Goal: Task Accomplishment & Management: Use online tool/utility

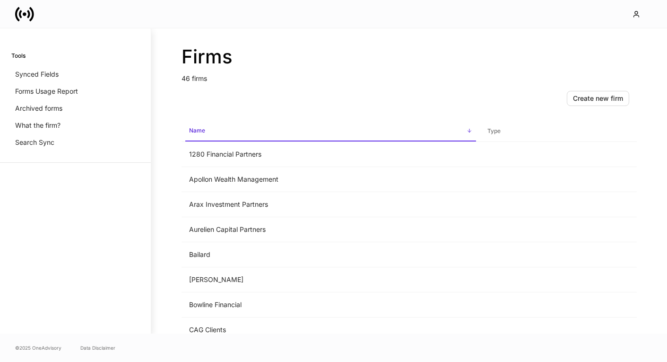
click at [236, 136] on span "Name sorted ascending" at bounding box center [330, 131] width 291 height 20
click at [236, 136] on span "Name sorted descending" at bounding box center [330, 131] width 291 height 20
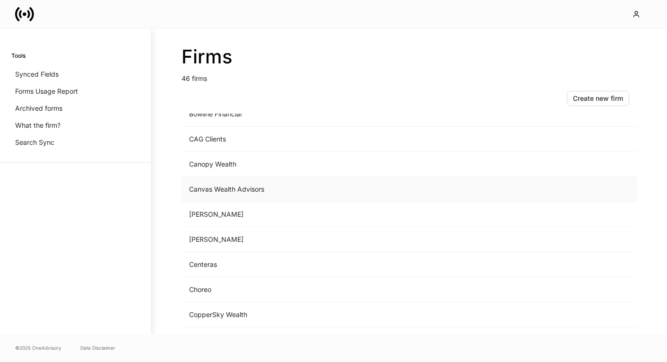
scroll to position [191, 0]
click at [213, 315] on td "CopperSky Wealth" at bounding box center [330, 313] width 298 height 25
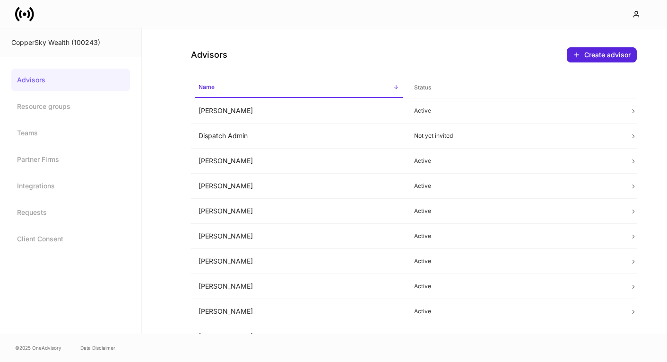
click at [221, 93] on span "Name sorted ascending" at bounding box center [299, 88] width 208 height 20
click at [221, 93] on span "Name sorted descending" at bounding box center [299, 88] width 208 height 20
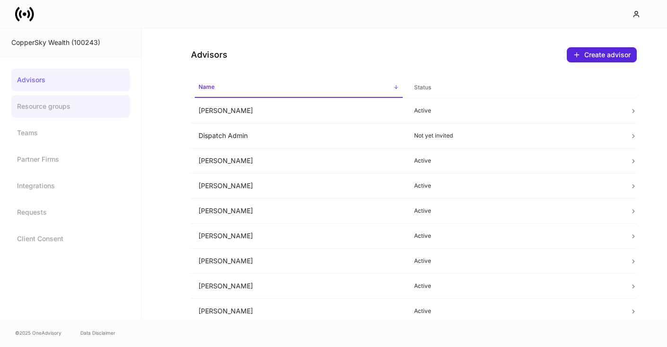
click at [57, 115] on link "Resource groups" at bounding box center [70, 106] width 119 height 23
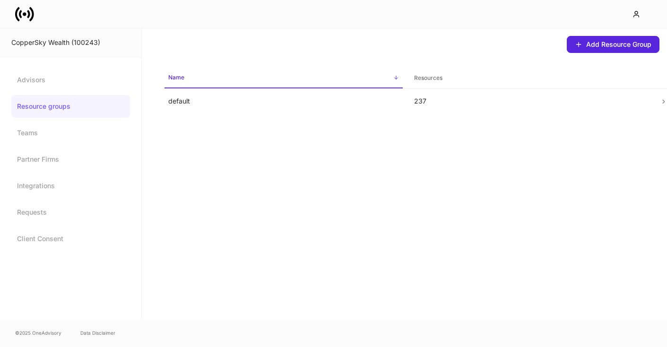
click at [48, 48] on div "CopperSky Wealth (100243)" at bounding box center [70, 42] width 141 height 29
click at [42, 44] on div "CopperSky Wealth (100243)" at bounding box center [70, 42] width 119 height 9
click at [37, 211] on link "Requests" at bounding box center [70, 212] width 119 height 23
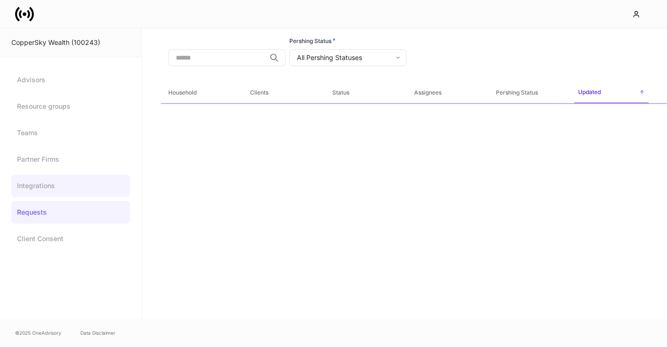
click at [39, 194] on link "Integrations" at bounding box center [70, 185] width 119 height 23
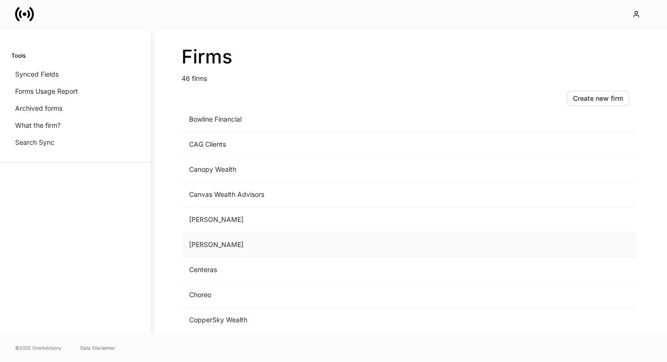
scroll to position [255, 0]
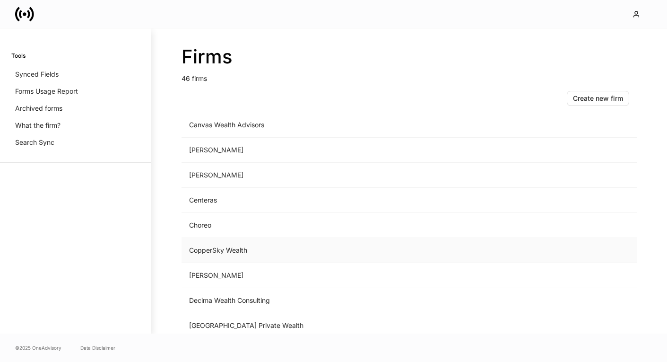
click at [196, 252] on td "CopperSky Wealth" at bounding box center [330, 250] width 298 height 25
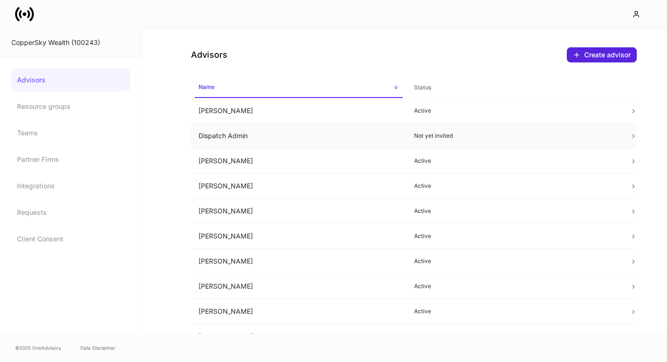
click at [367, 130] on td "Dispatch Admin" at bounding box center [299, 135] width 216 height 25
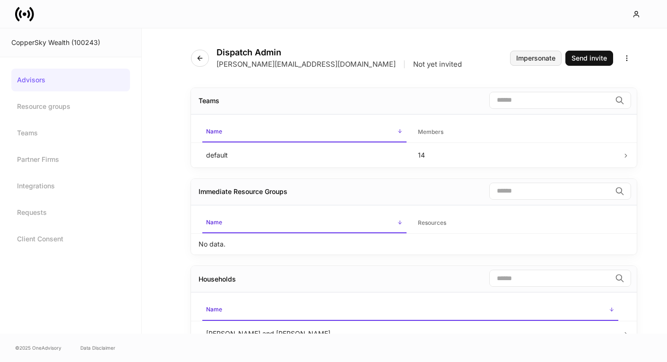
click at [535, 59] on div "Impersonate" at bounding box center [535, 58] width 39 height 7
